Goal: Information Seeking & Learning: Learn about a topic

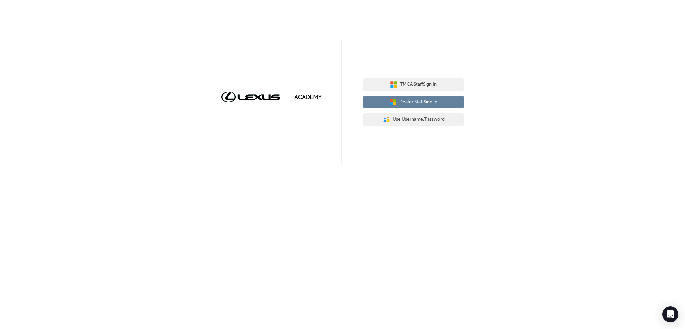
click at [406, 103] on span "Dealer Staff Sign In" at bounding box center [418, 102] width 38 height 8
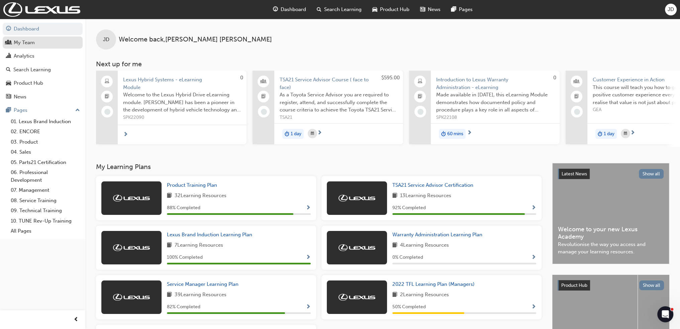
click at [27, 41] on div "My Team" at bounding box center [24, 43] width 21 height 8
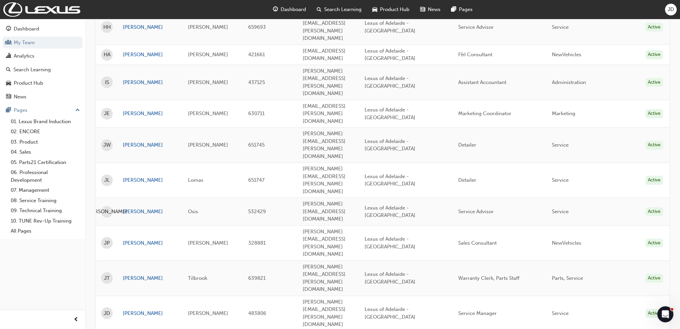
scroll to position [677, 0]
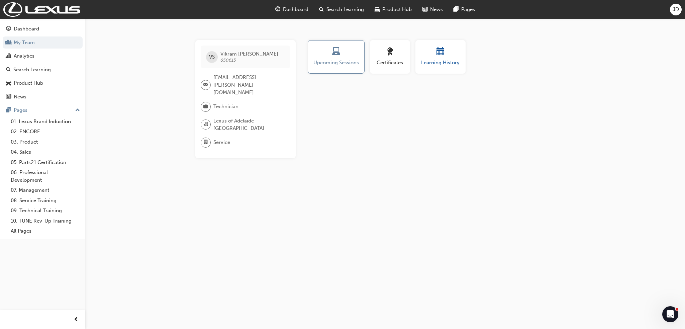
click at [423, 59] on span "Learning History" at bounding box center [440, 63] width 40 height 8
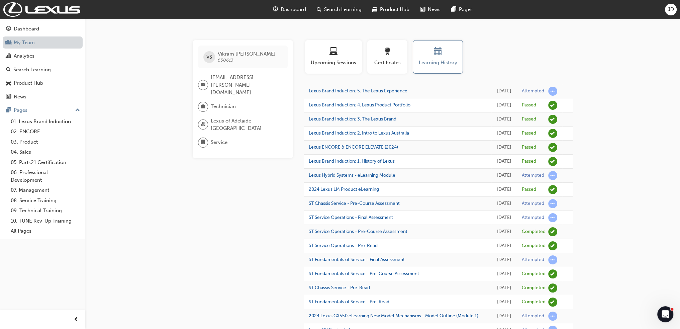
click at [25, 44] on link "My Team" at bounding box center [43, 42] width 80 height 12
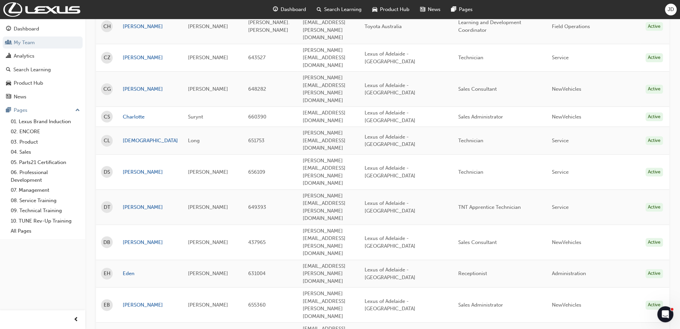
scroll to position [334, 0]
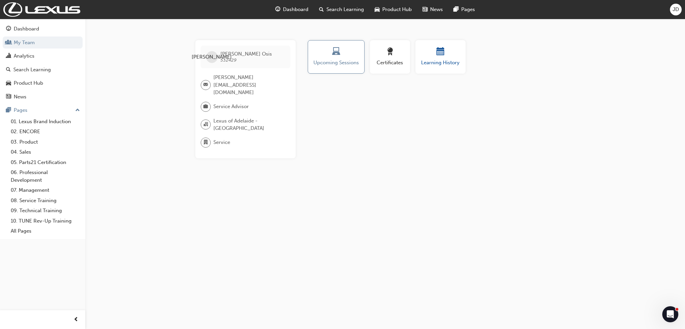
click at [451, 53] on div "button" at bounding box center [440, 52] width 40 height 10
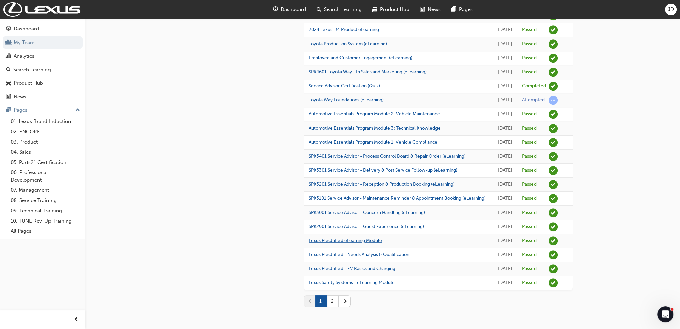
scroll to position [650, 0]
click at [335, 301] on button "2" at bounding box center [333, 301] width 12 height 12
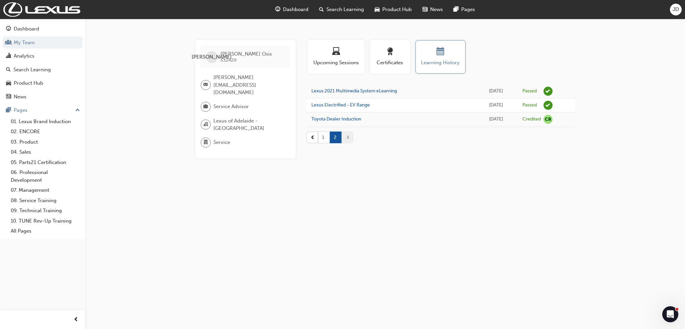
click at [325, 139] on button "1" at bounding box center [324, 137] width 12 height 12
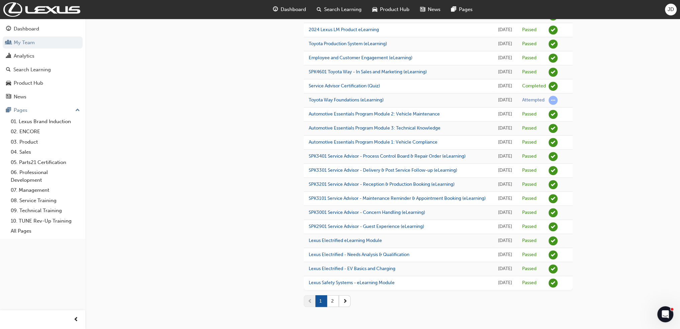
scroll to position [635, 0]
click at [335, 307] on button "2" at bounding box center [333, 301] width 12 height 12
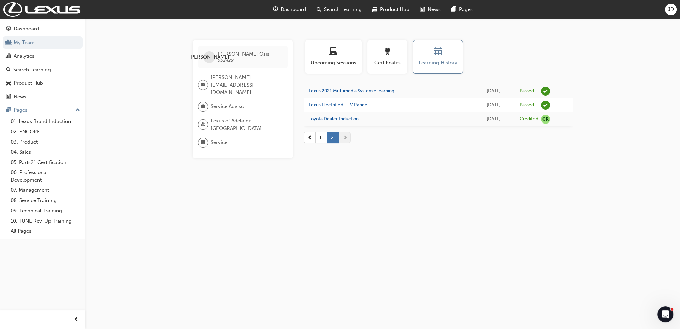
scroll to position [0, 0]
click at [27, 44] on link "My Team" at bounding box center [43, 42] width 80 height 12
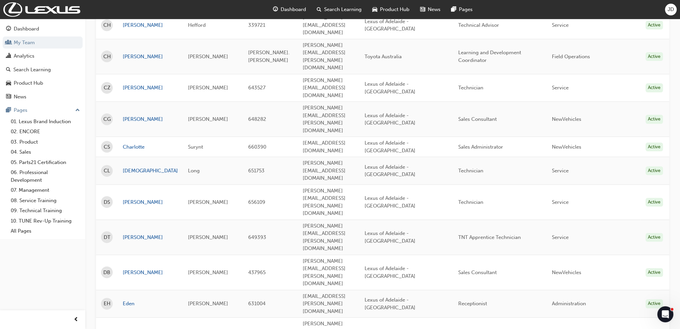
scroll to position [267, 0]
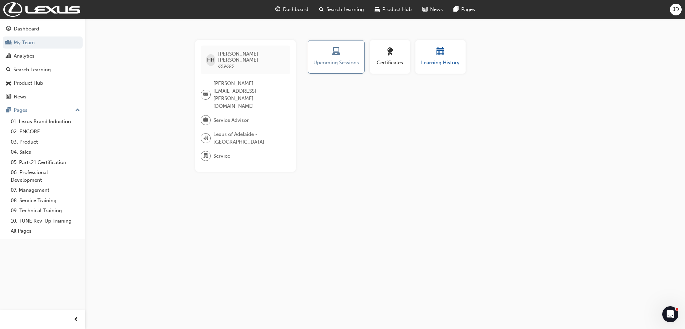
click at [451, 56] on div "button" at bounding box center [440, 52] width 40 height 10
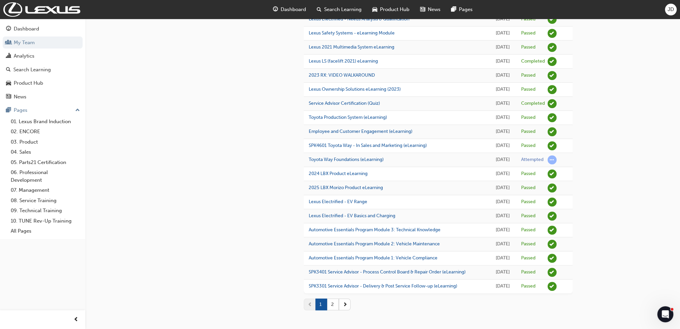
scroll to position [517, 0]
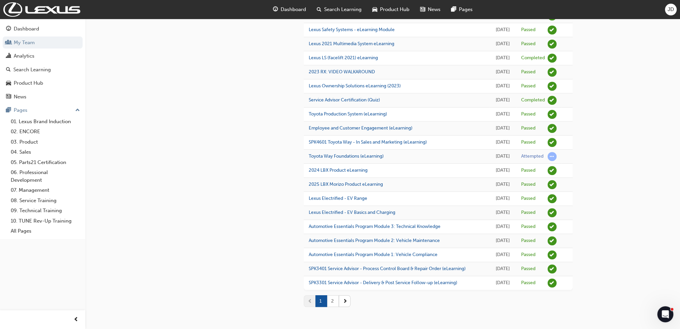
click at [334, 302] on button "2" at bounding box center [333, 301] width 12 height 12
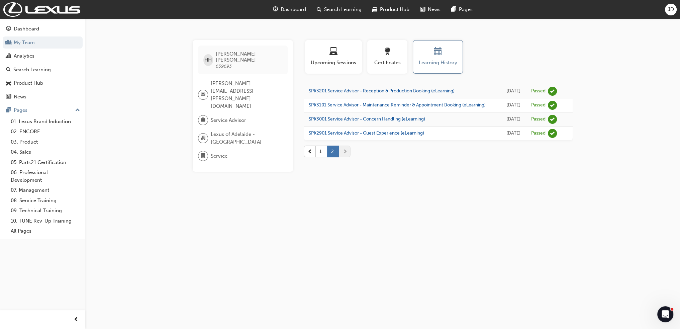
scroll to position [0, 0]
click at [325, 157] on button "1" at bounding box center [324, 151] width 12 height 12
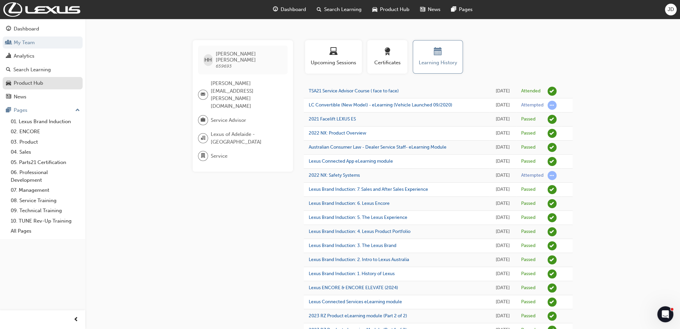
click at [25, 84] on div "Product Hub" at bounding box center [28, 83] width 29 height 8
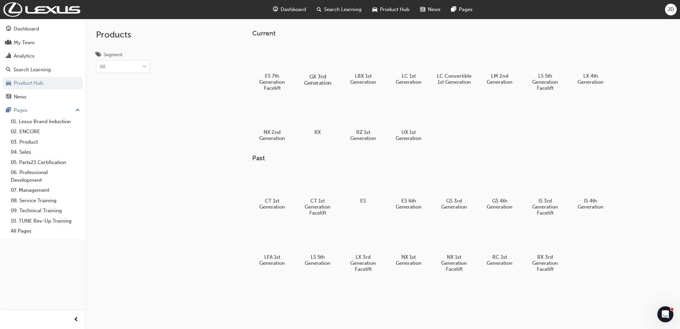
click at [323, 55] on div at bounding box center [317, 57] width 37 height 26
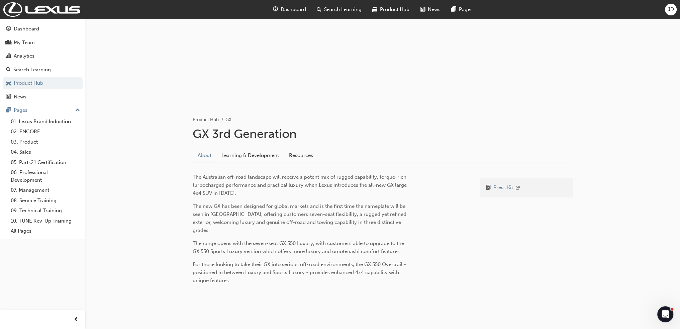
scroll to position [48, 0]
click at [267, 158] on link "Learning & Development" at bounding box center [250, 154] width 68 height 13
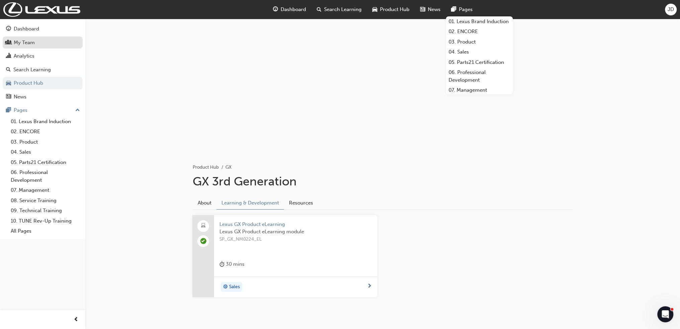
click at [26, 39] on div "My Team" at bounding box center [24, 43] width 21 height 8
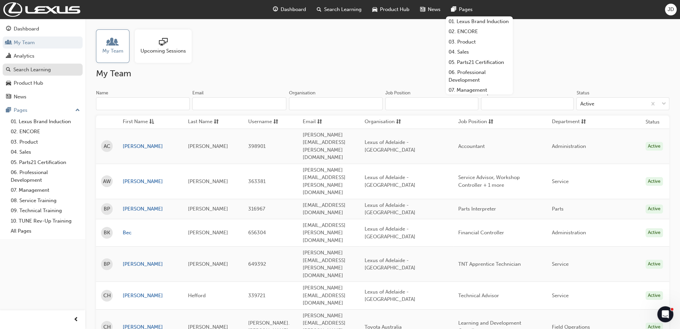
click at [34, 73] on div "Search Learning" at bounding box center [31, 70] width 37 height 8
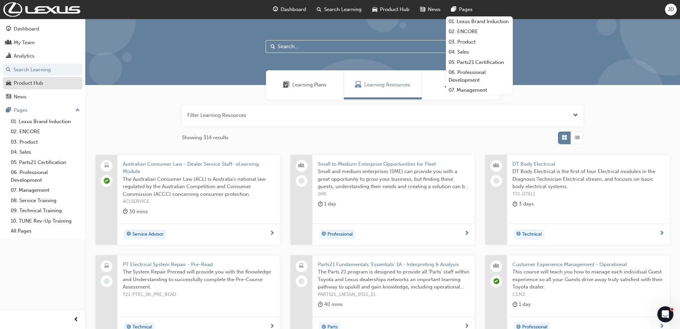
click at [33, 83] on div "Product Hub" at bounding box center [28, 83] width 29 height 8
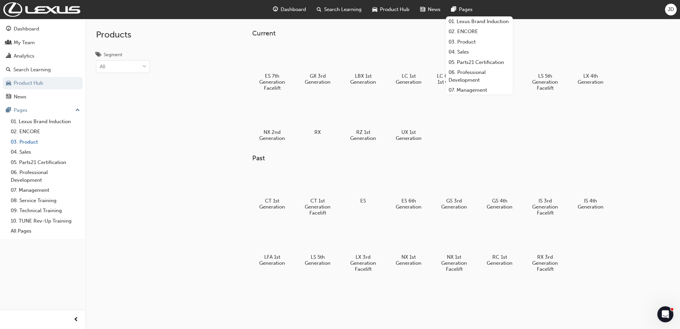
click at [28, 142] on link "03. Product" at bounding box center [45, 142] width 75 height 10
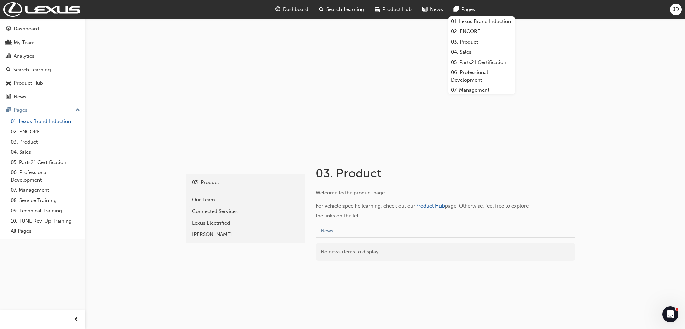
click at [34, 123] on link "01. Lexus Brand Induction" at bounding box center [45, 121] width 75 height 10
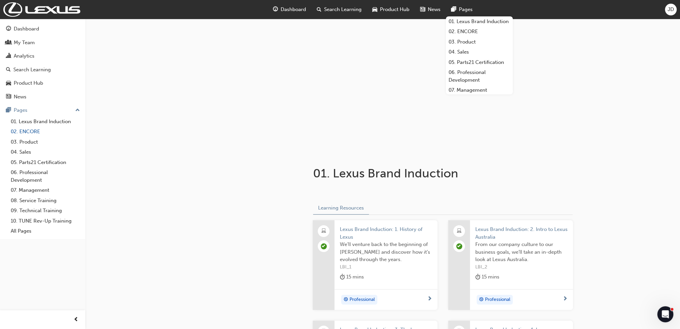
click at [27, 132] on link "02. ENCORE" at bounding box center [45, 131] width 75 height 10
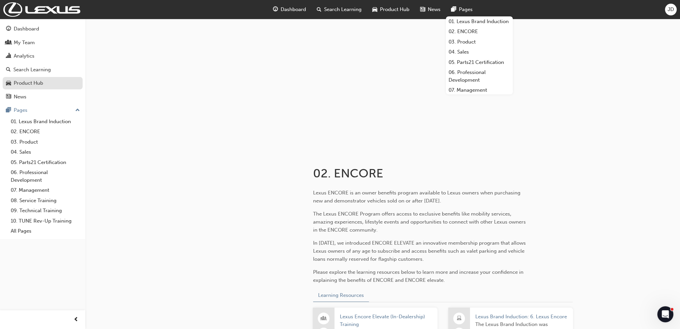
click at [25, 80] on div "Product Hub" at bounding box center [28, 83] width 29 height 8
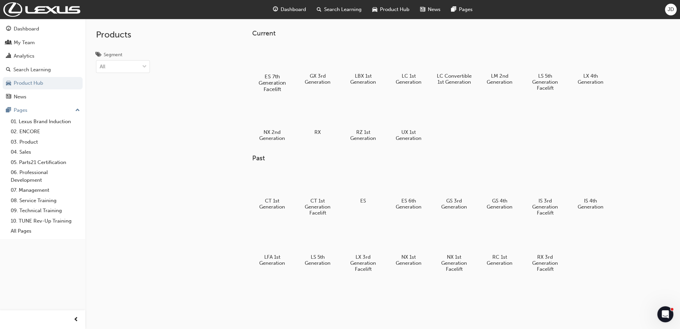
click at [270, 58] on div at bounding box center [271, 57] width 37 height 27
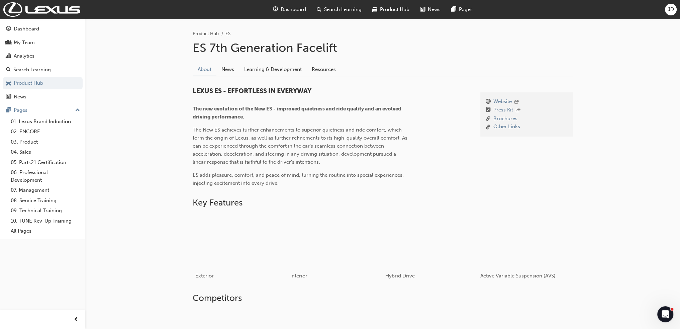
scroll to position [134, 0]
click at [277, 64] on link "Learning & Development" at bounding box center [273, 69] width 68 height 13
